Goal: Task Accomplishment & Management: Manage account settings

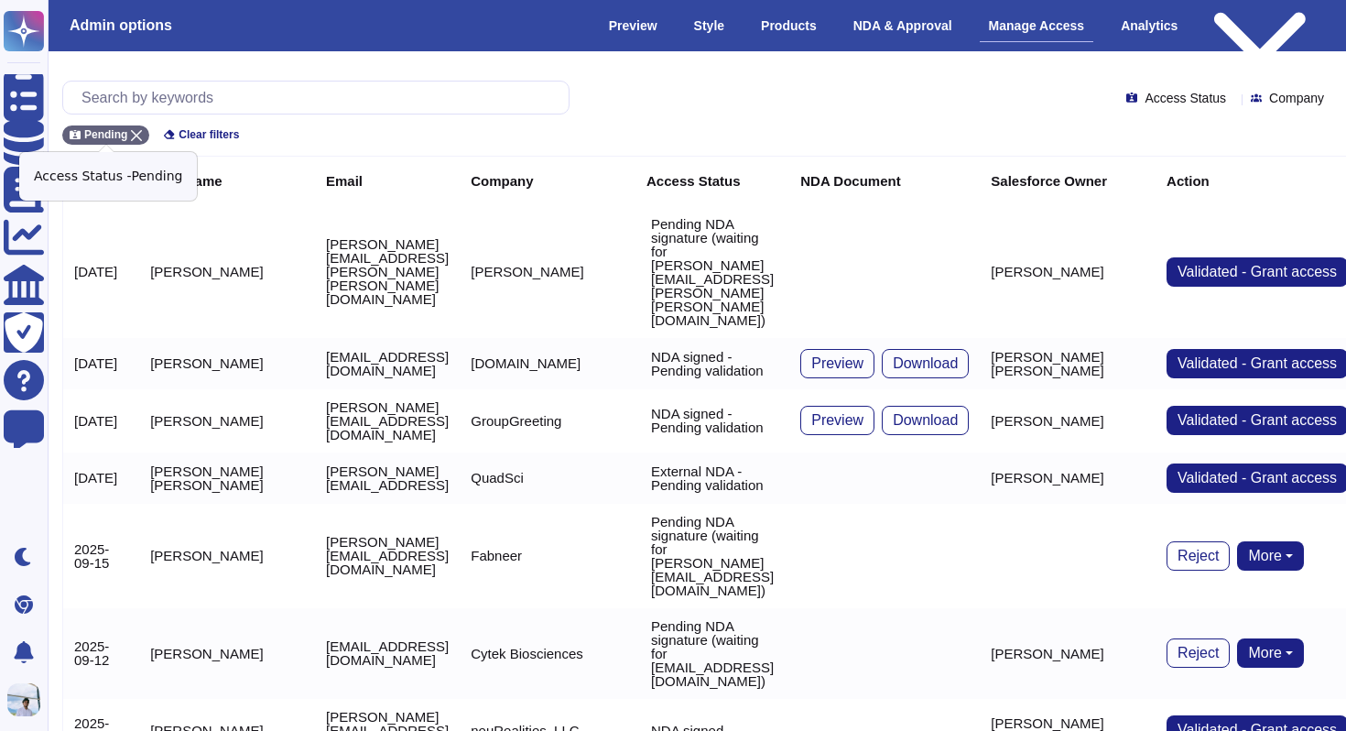
click at [138, 132] on icon at bounding box center [136, 135] width 11 height 11
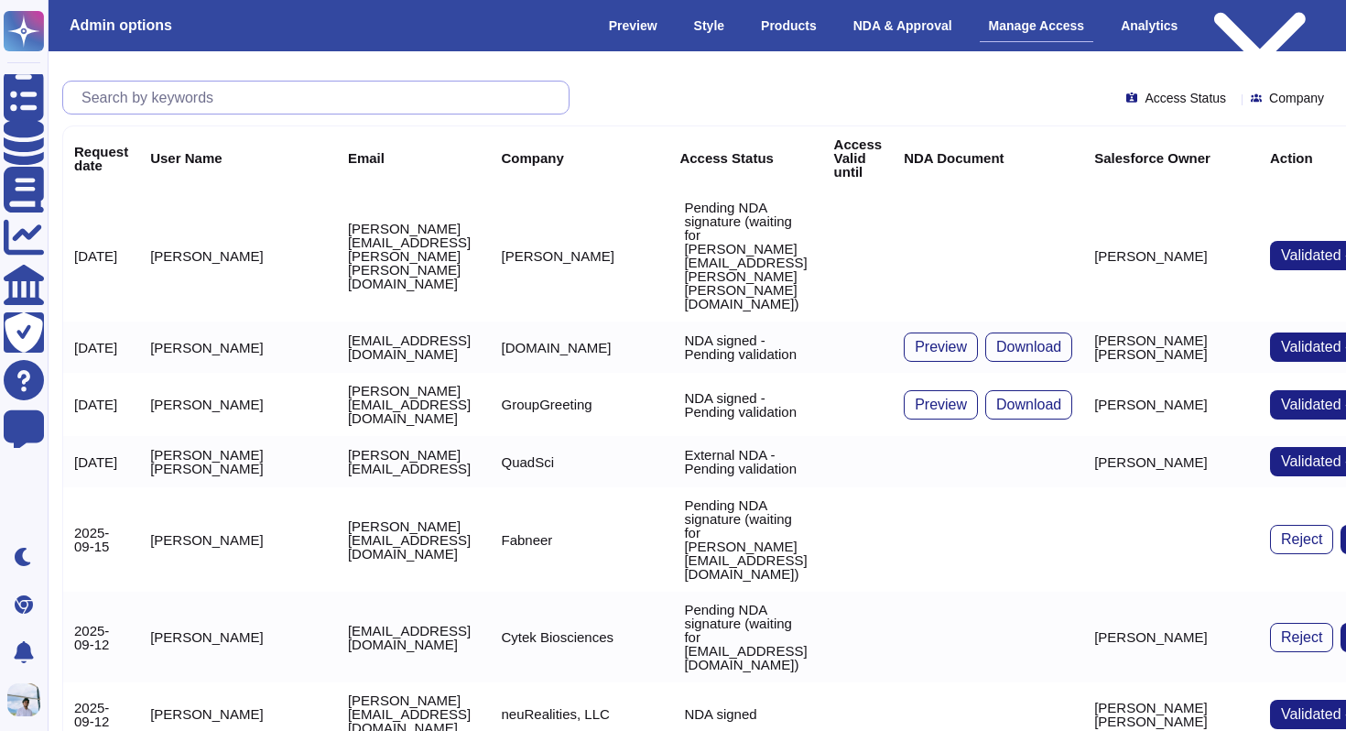
click at [150, 97] on input "text" at bounding box center [320, 97] width 496 height 32
paste input "[PERSON_NAME][EMAIL_ADDRESS][PERSON_NAME][DOMAIN_NAME]"
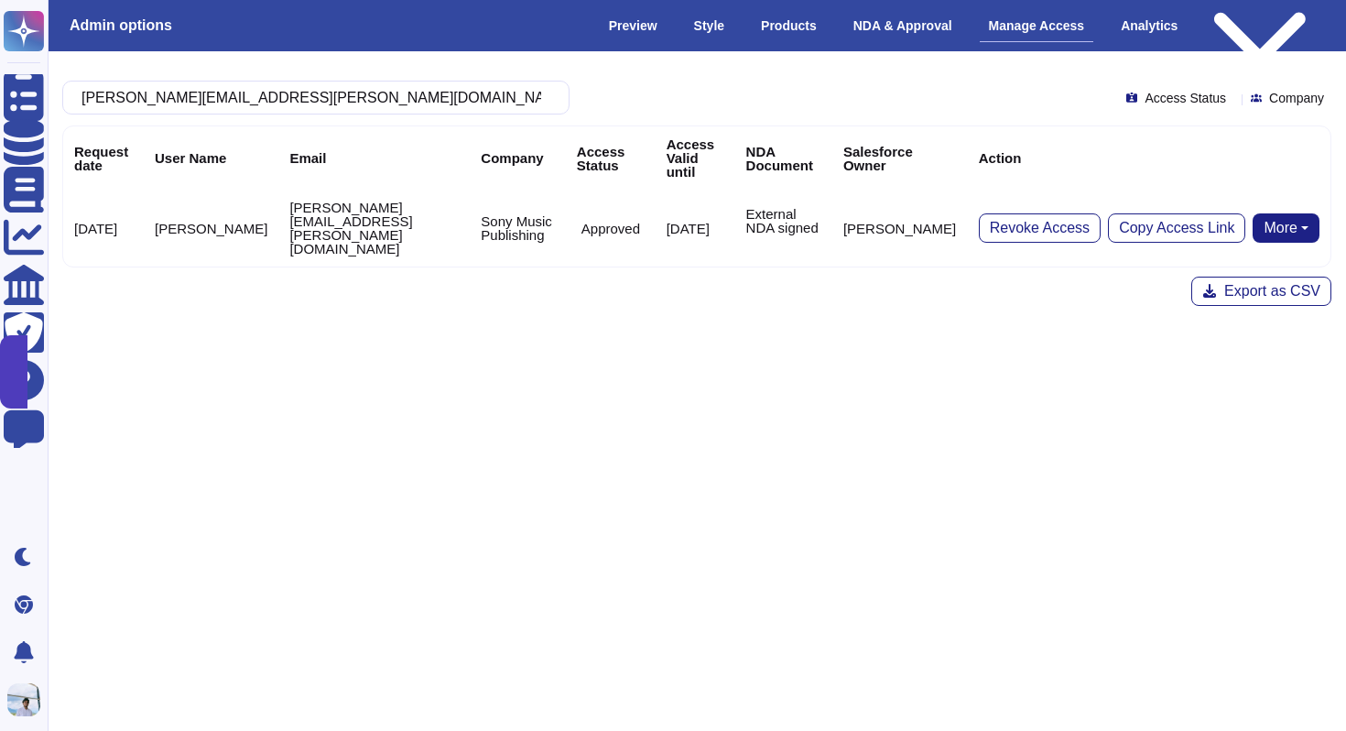
click at [1266, 219] on button "More" at bounding box center [1285, 227] width 67 height 29
type input "[PERSON_NAME][EMAIL_ADDRESS][PERSON_NAME][DOMAIN_NAME]"
click at [1197, 275] on link "Remove NDA" at bounding box center [1246, 286] width 145 height 22
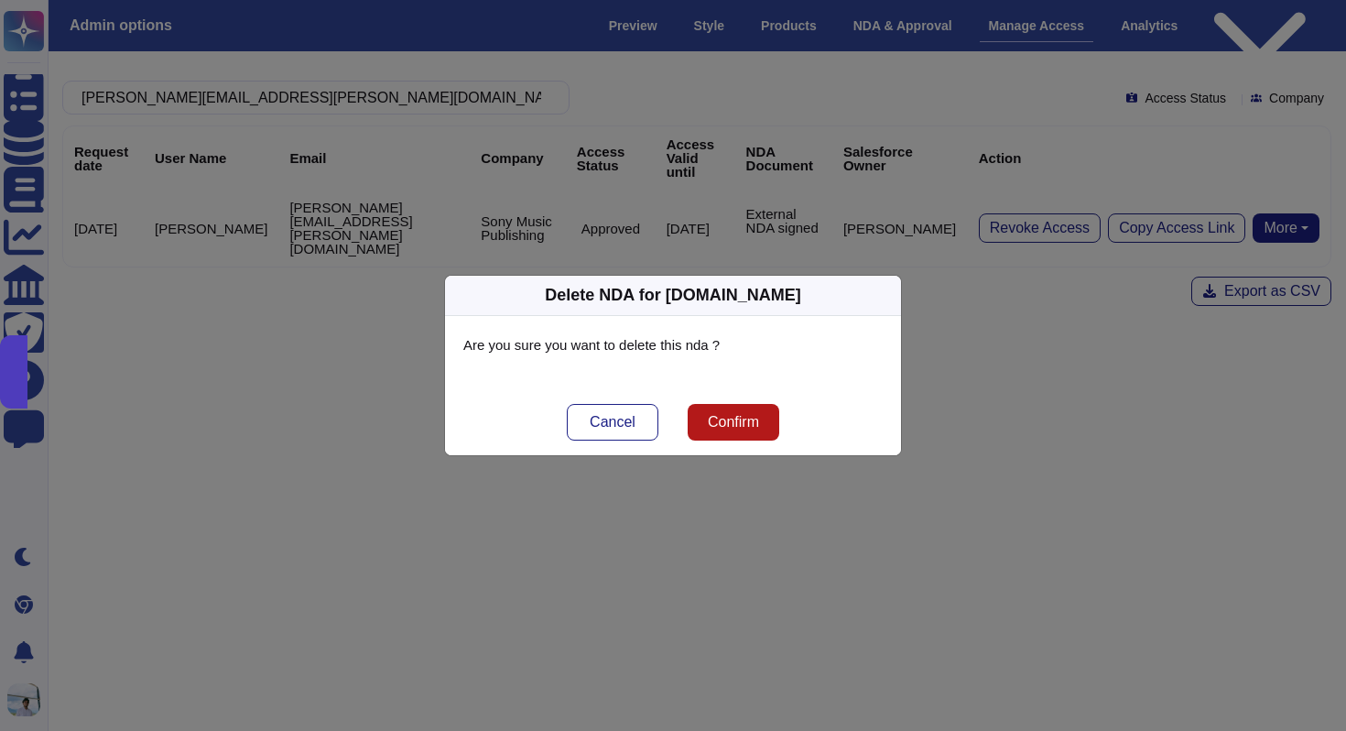
click at [731, 418] on span "Confirm" at bounding box center [733, 422] width 51 height 15
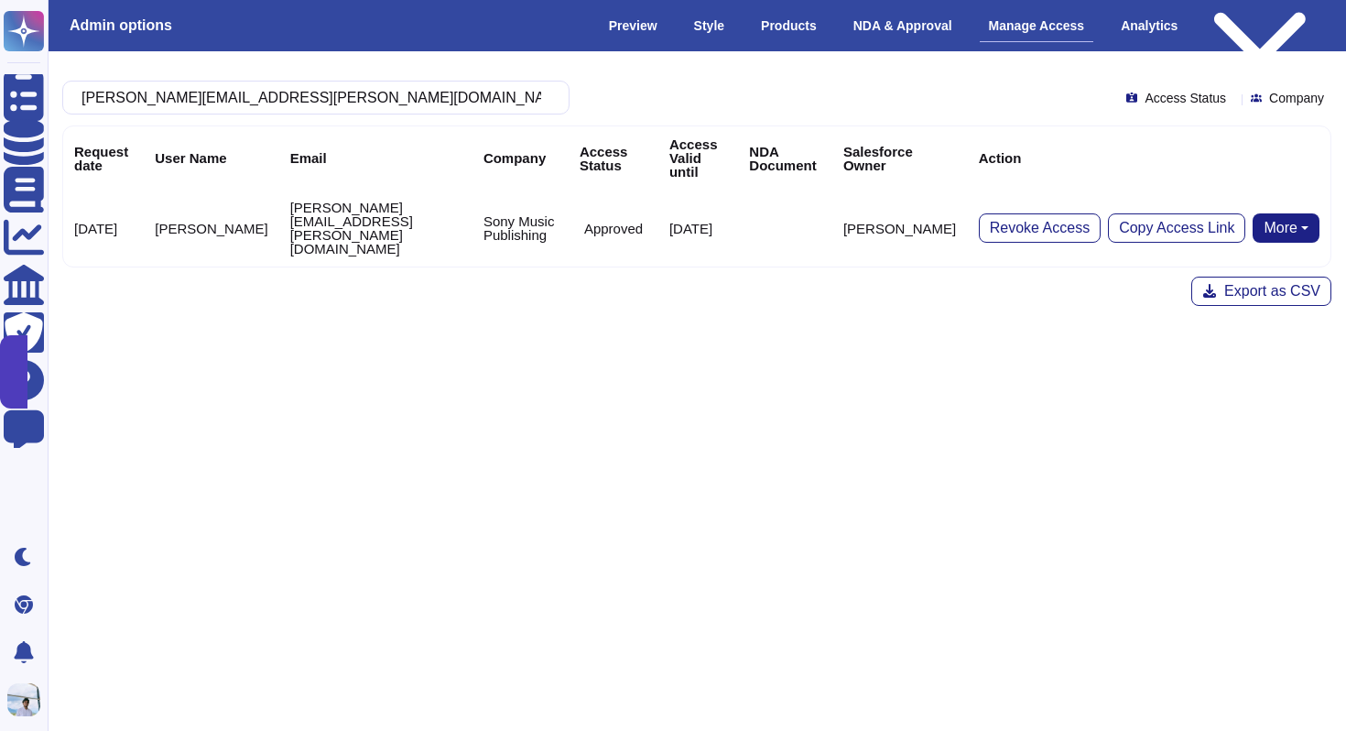
click at [1261, 216] on button "More" at bounding box center [1285, 227] width 67 height 29
click at [1201, 276] on link "Send NDA" at bounding box center [1218, 286] width 202 height 22
